Goal: Task Accomplishment & Management: Manage account settings

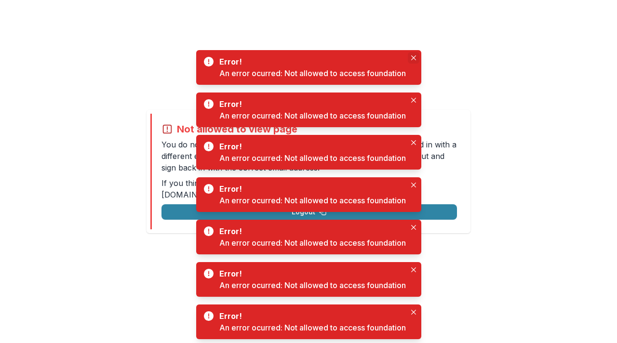
click at [413, 56] on icon "Close" at bounding box center [413, 57] width 5 height 5
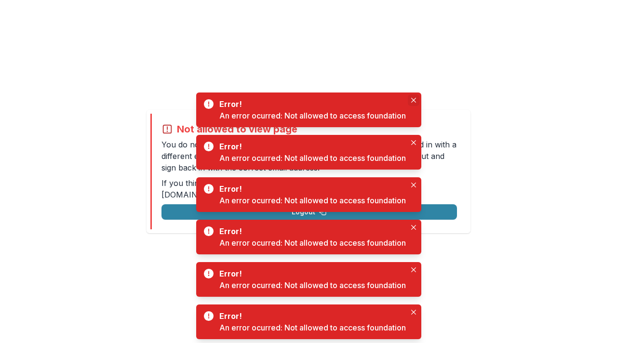
click at [416, 101] on icon "Close" at bounding box center [413, 100] width 5 height 5
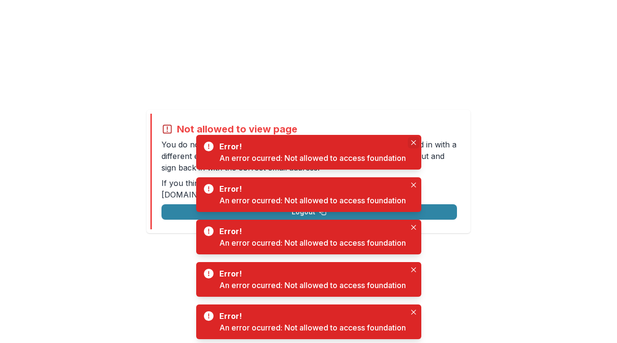
click at [408, 142] on button "Close" at bounding box center [414, 143] width 12 height 12
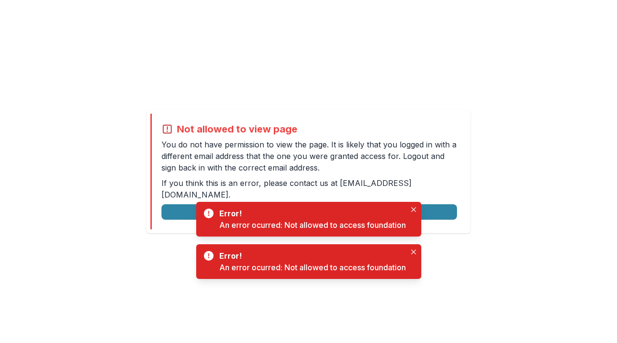
click at [410, 184] on p "If you think this is an error, please contact us at support@trytemelio.com ." at bounding box center [308, 188] width 295 height 23
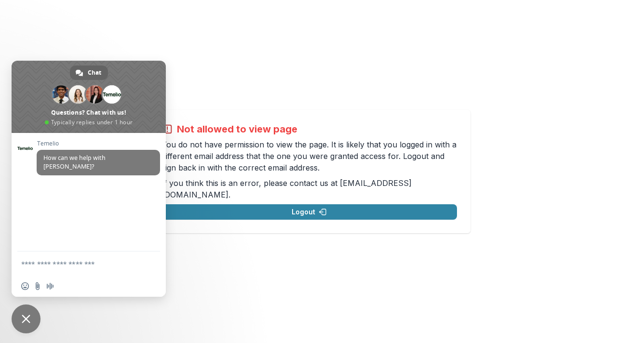
click at [358, 91] on div "Not allowed to view page You do not have permission to view the page. It is lik…" at bounding box center [308, 171] width 617 height 343
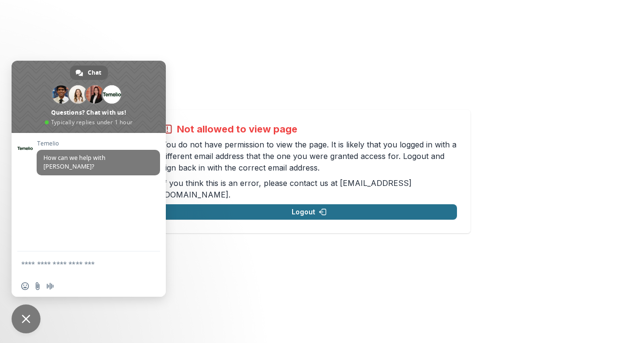
click at [318, 206] on button "Logout" at bounding box center [308, 211] width 295 height 15
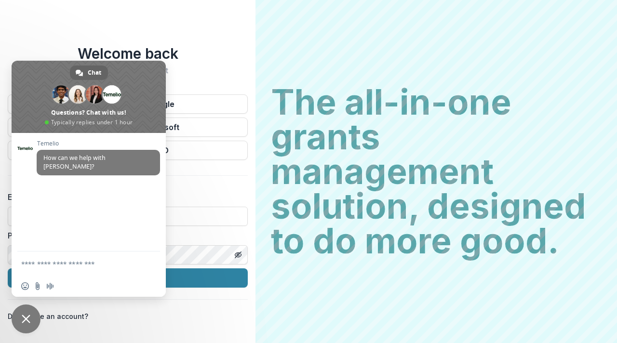
click at [199, 62] on div "Welcome back Sign into your account" at bounding box center [128, 60] width 240 height 30
drag, startPoint x: 122, startPoint y: 75, endPoint x: 206, endPoint y: 173, distance: 129.2
click at [203, 173] on body "Welcome back Sign into your account Continue with Google Continue with Microsof…" at bounding box center [308, 171] width 617 height 343
click at [21, 309] on span "Close chat" at bounding box center [26, 319] width 29 height 29
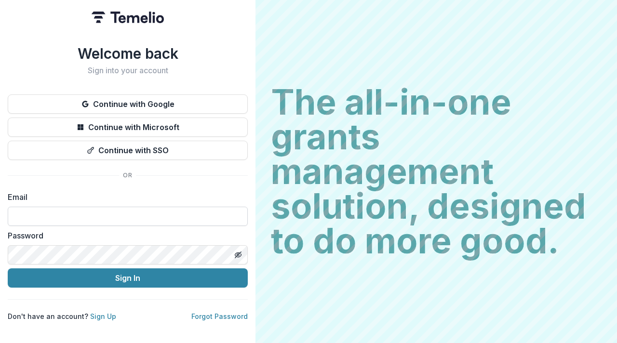
click at [81, 219] on input at bounding box center [128, 216] width 240 height 19
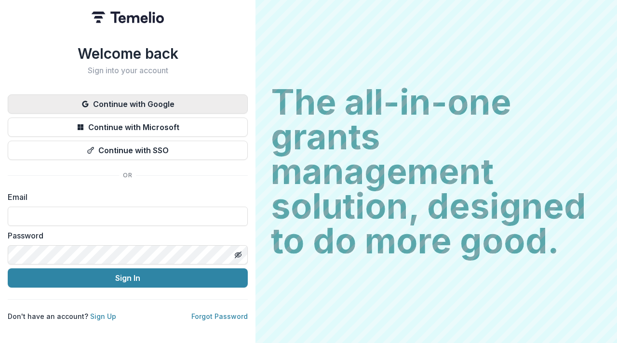
click at [140, 101] on button "Continue with Google" at bounding box center [128, 103] width 240 height 19
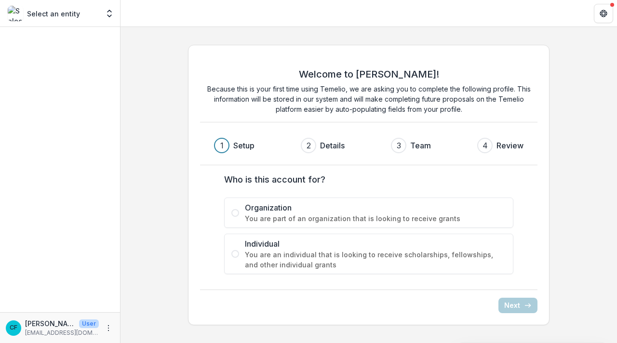
click at [302, 103] on p "Because this is your first time using Temelio, we are asking you to complete th…" at bounding box center [368, 99] width 337 height 30
click at [56, 13] on p "Select an entity" at bounding box center [53, 14] width 53 height 10
click at [603, 22] on button "Get Help" at bounding box center [603, 13] width 19 height 19
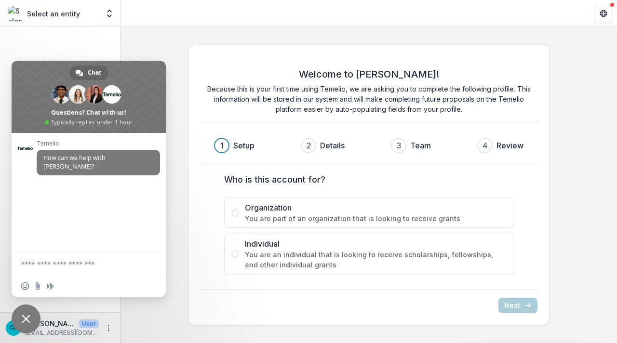
click at [592, 14] on div at bounding box center [601, 13] width 23 height 19
click at [605, 13] on icon "Get Help" at bounding box center [606, 13] width 2 height 2
